Goal: Information Seeking & Learning: Learn about a topic

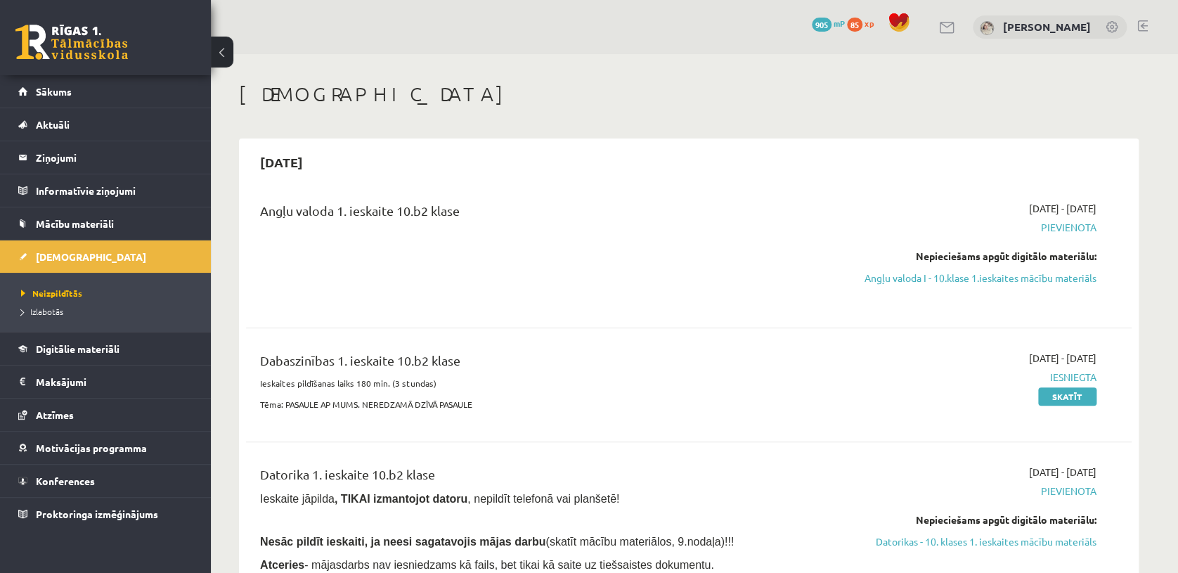
drag, startPoint x: 1489, startPoint y: 1, endPoint x: 778, endPoint y: 180, distance: 733.1
click at [778, 180] on div "[DATE] Angļu valoda 1. ieskaite 10.b2 klase [DATE] - [DATE] [GEOGRAPHIC_DATA] N…" at bounding box center [689, 449] width 900 height 620
click at [114, 351] on span "Digitālie materiāli" at bounding box center [78, 348] width 84 height 13
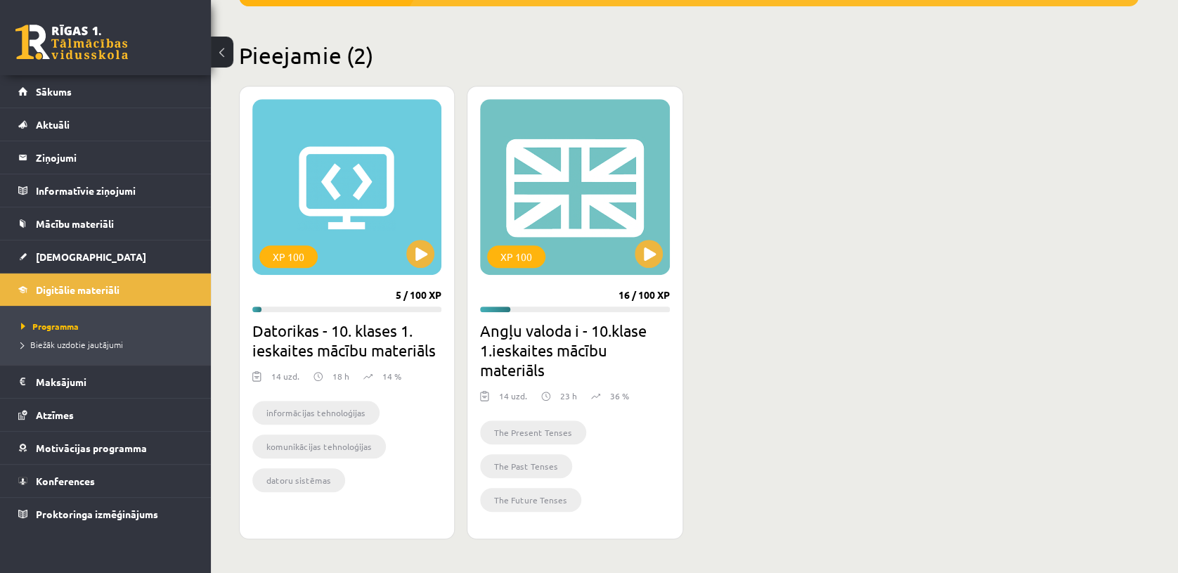
scroll to position [317, 0]
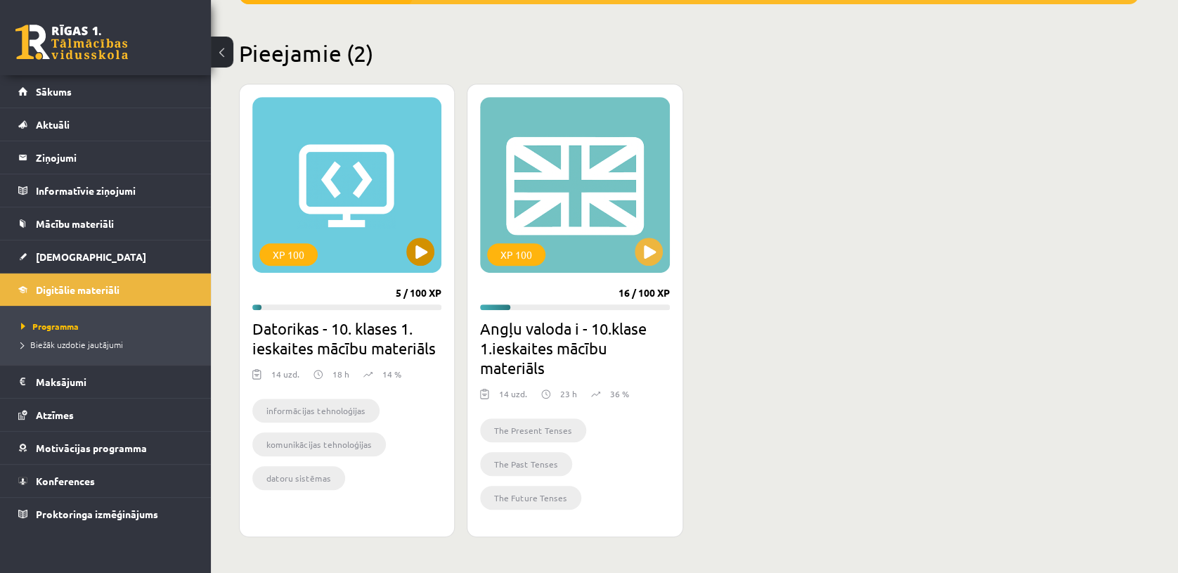
click at [382, 245] on div "XP 100" at bounding box center [346, 185] width 189 height 176
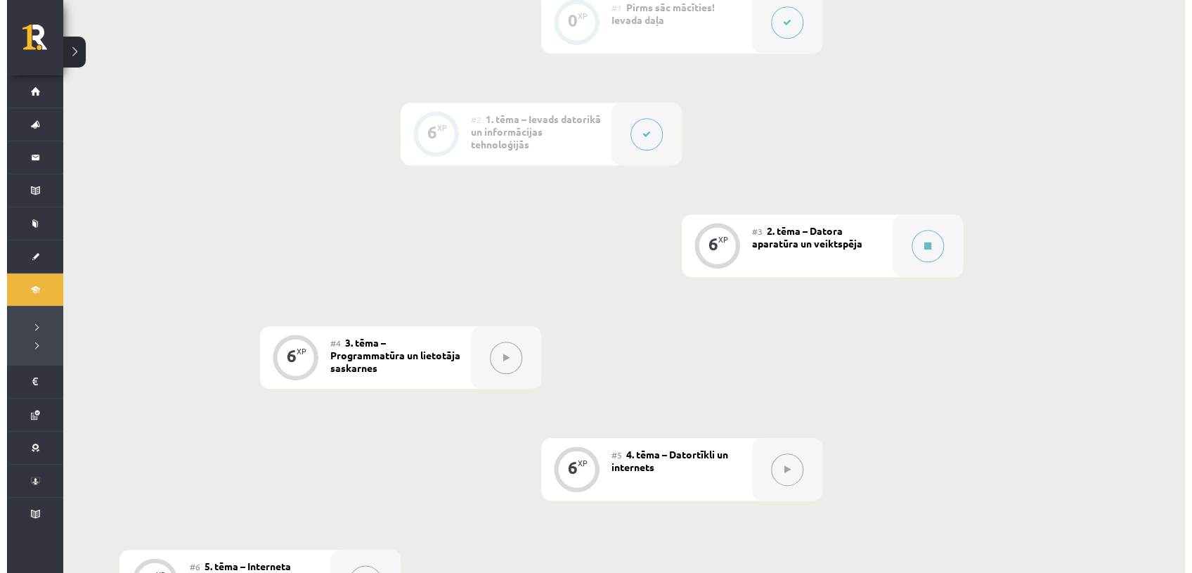
scroll to position [452, 0]
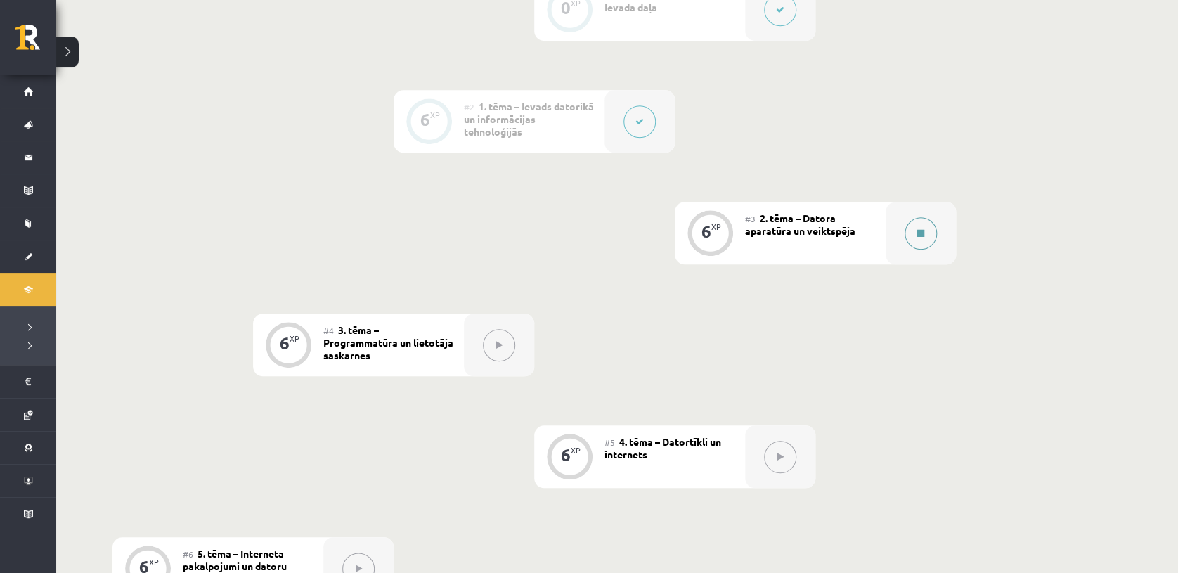
click at [892, 233] on div at bounding box center [921, 233] width 70 height 63
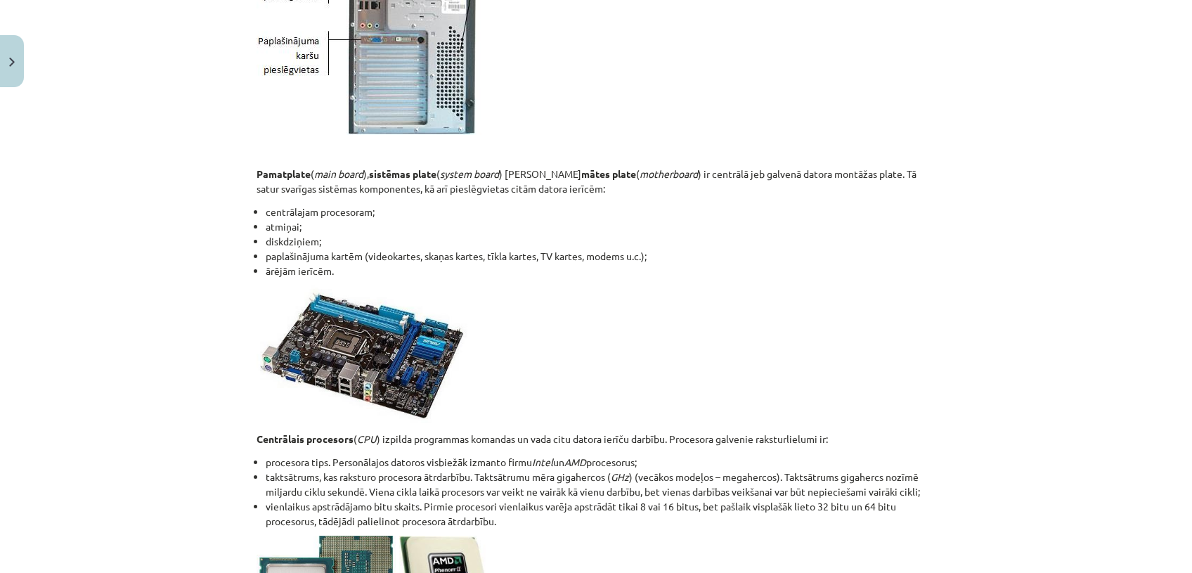
scroll to position [1680, 0]
